Goal: Task Accomplishment & Management: Use online tool/utility

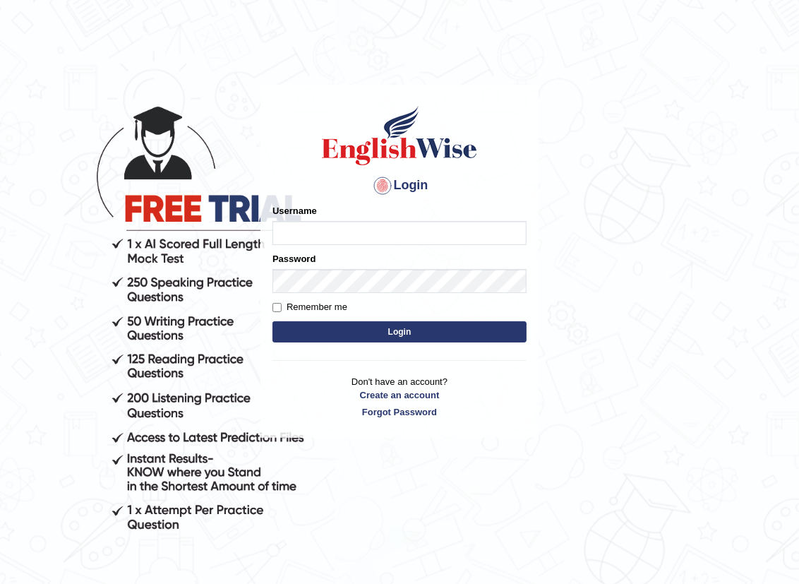
type input "nancy_rana"
click at [367, 327] on button "Login" at bounding box center [400, 331] width 254 height 21
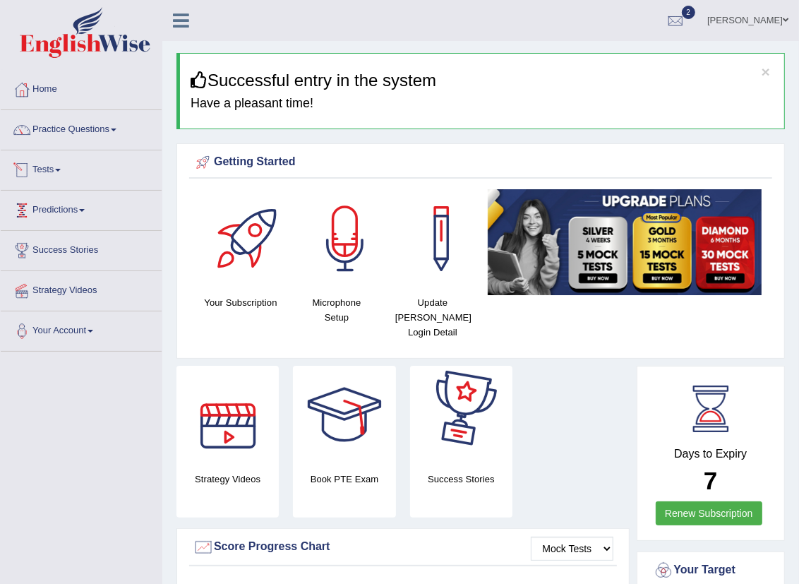
click at [57, 171] on link "Tests" at bounding box center [81, 167] width 161 height 35
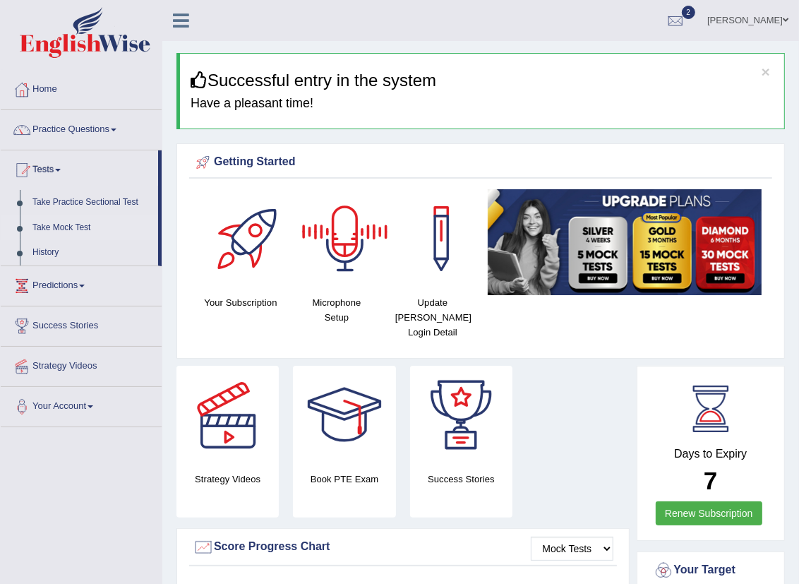
click at [87, 229] on link "Take Mock Test" at bounding box center [92, 227] width 132 height 25
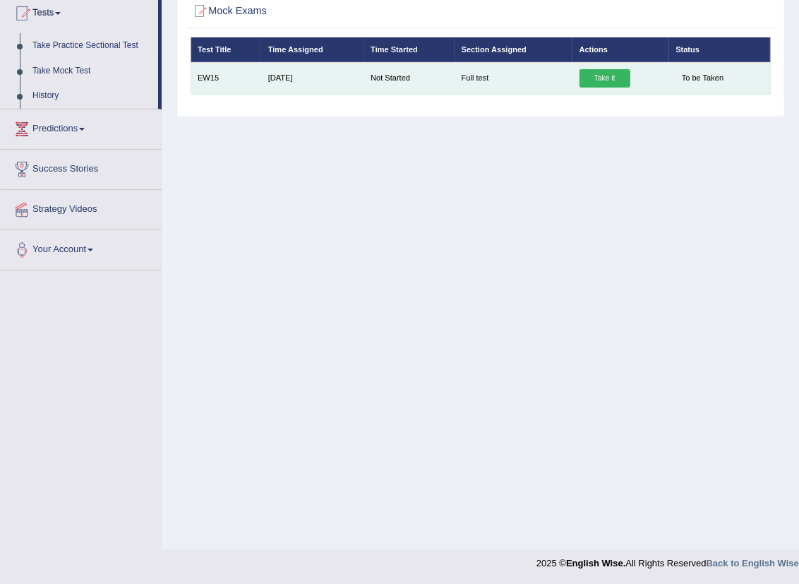
click at [602, 76] on link "Take it" at bounding box center [605, 78] width 51 height 18
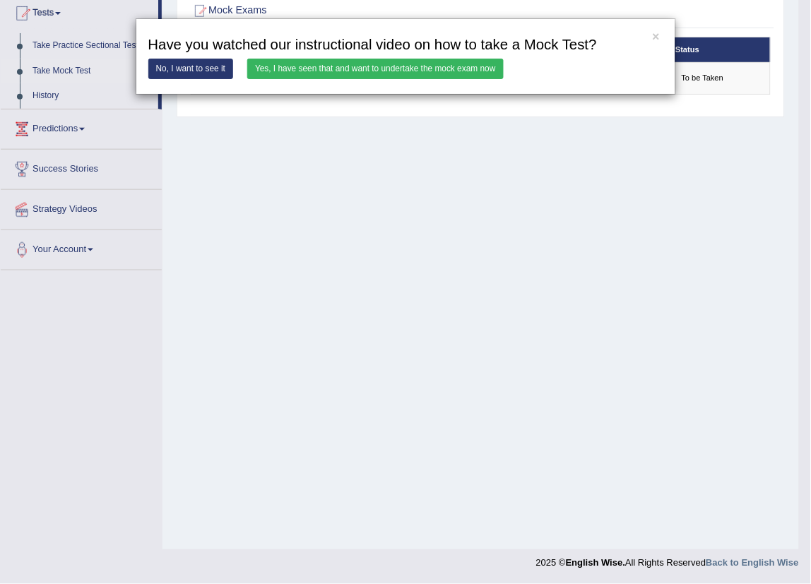
click at [455, 67] on link "Yes, I have seen that and want to undertake the mock exam now" at bounding box center [375, 69] width 256 height 20
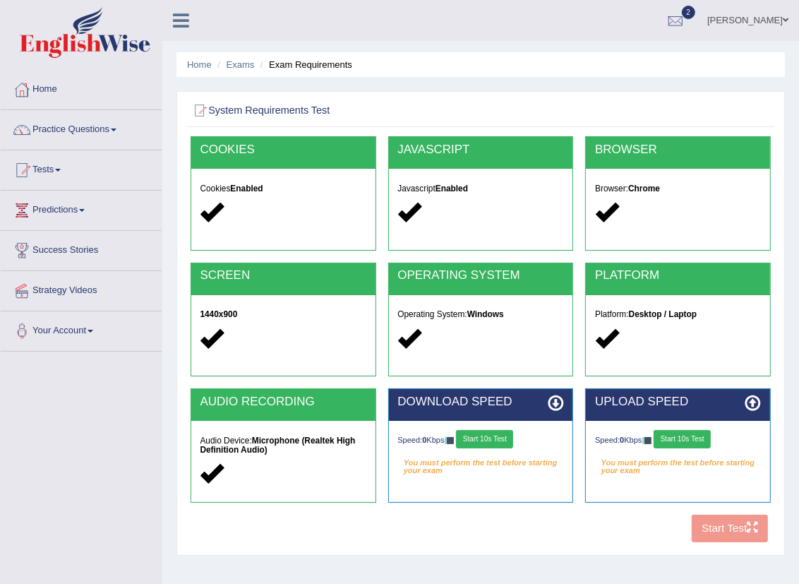
click at [470, 443] on button "Start 10s Test" at bounding box center [484, 439] width 57 height 18
click at [501, 440] on button "Start 10s Test" at bounding box center [498, 439] width 57 height 18
click at [692, 453] on div "Speed: 0 Kbps Start 10s Test You must perform the test before starting your exam" at bounding box center [678, 451] width 184 height 60
click at [690, 434] on button "Start 10s Test" at bounding box center [682, 439] width 57 height 18
click at [708, 443] on button "Start 10s Test" at bounding box center [700, 439] width 57 height 18
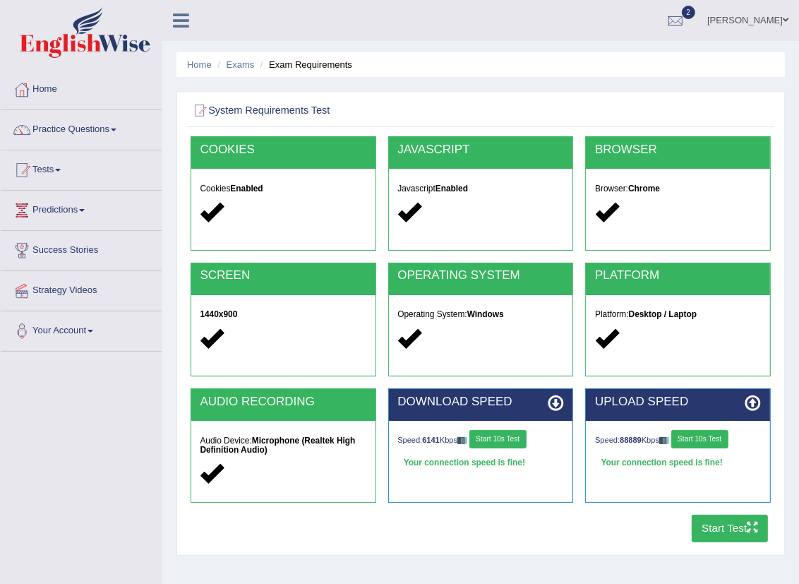
click at [729, 525] on button "Start Test" at bounding box center [730, 529] width 77 height 28
